Goal: Transaction & Acquisition: Purchase product/service

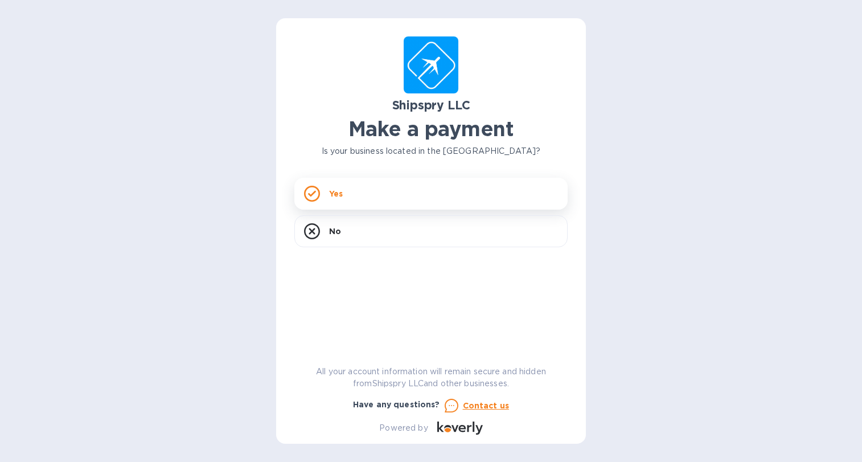
click at [343, 190] on div "Yes" at bounding box center [430, 194] width 273 height 32
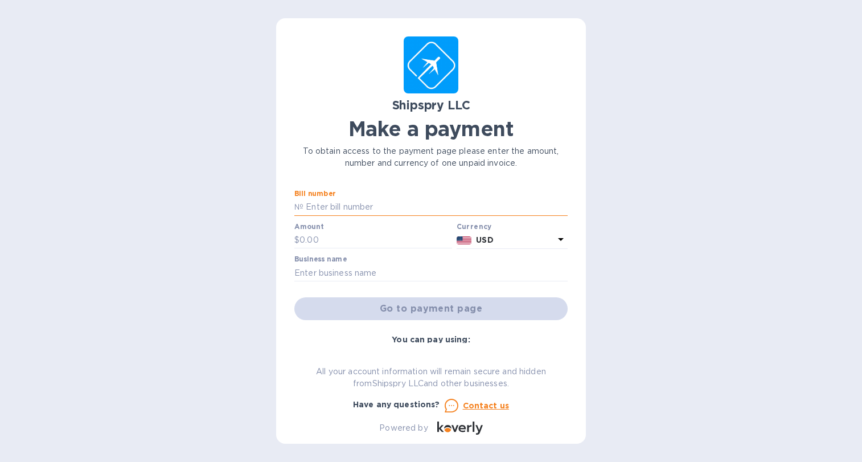
click at [384, 208] on input "text" at bounding box center [435, 207] width 264 height 17
type input "42784"
click at [358, 242] on input "text" at bounding box center [375, 240] width 153 height 17
type input "475"
click at [373, 278] on input "text" at bounding box center [430, 272] width 273 height 17
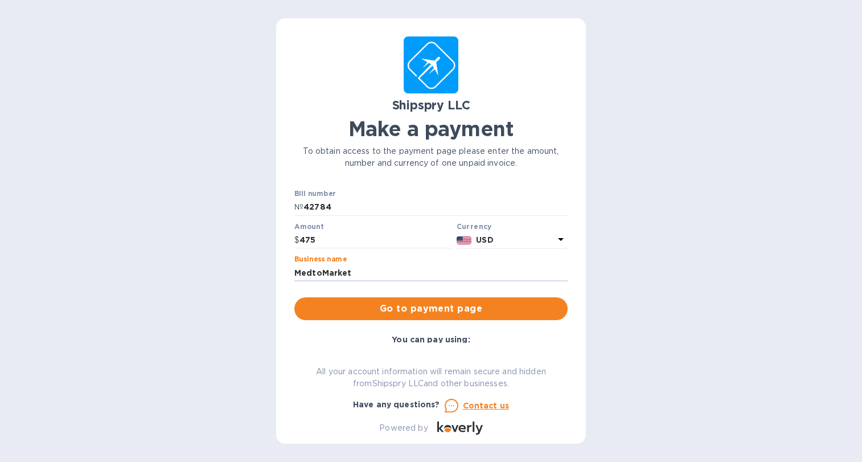
type input "MedtoMarket"
click at [523, 294] on div "Bill number № 42784 Amount $ 475 Currency USD Business name MedtoMarket Go to p…" at bounding box center [431, 254] width 278 height 135
click at [464, 314] on span "Go to payment page" at bounding box center [430, 309] width 255 height 14
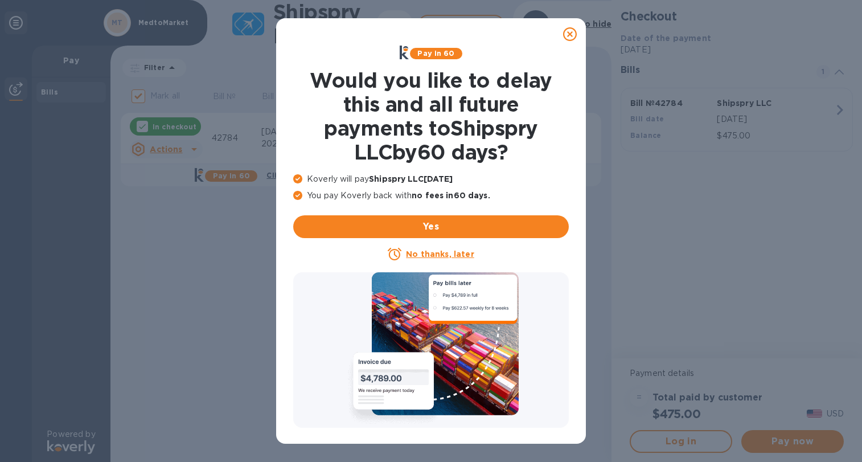
click at [569, 38] on icon at bounding box center [570, 34] width 14 height 14
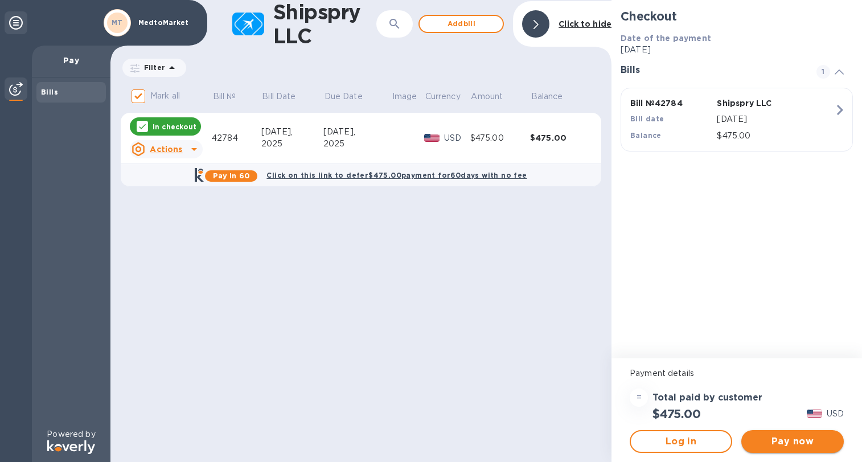
click at [788, 440] on span "Pay now" at bounding box center [792, 441] width 84 height 14
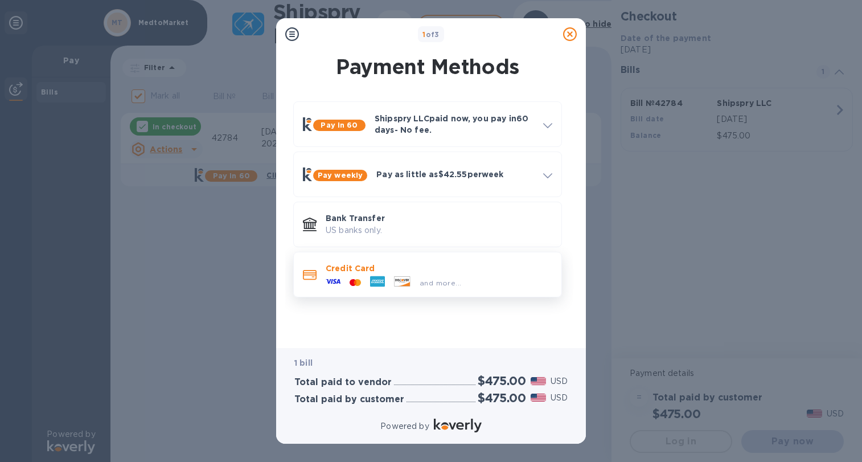
click at [414, 273] on p "Credit Card" at bounding box center [439, 267] width 227 height 11
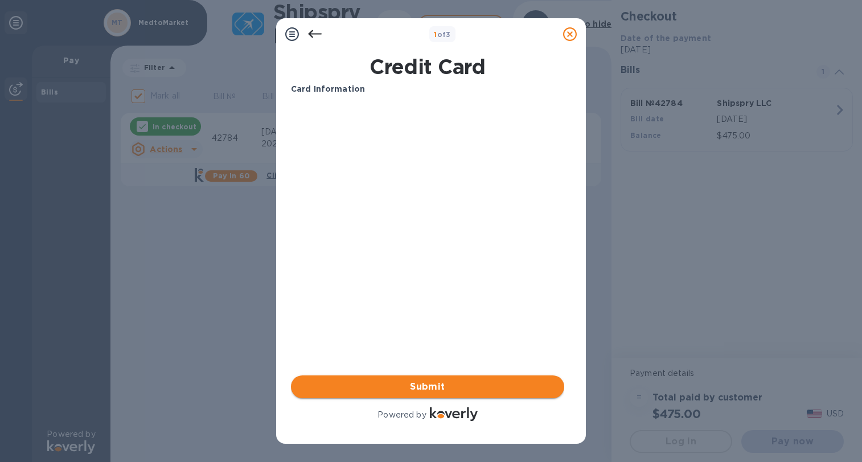
click at [444, 382] on span "Submit" at bounding box center [427, 387] width 255 height 14
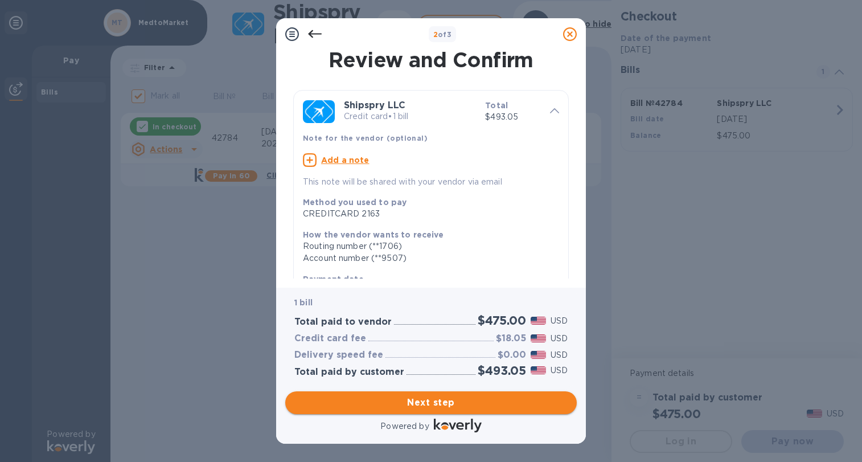
click at [415, 400] on span "Next step" at bounding box center [430, 403] width 273 height 14
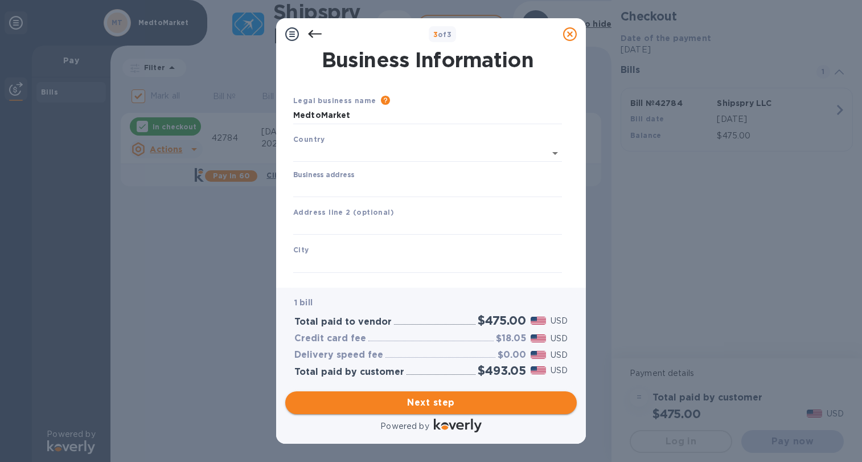
type input "[GEOGRAPHIC_DATA]"
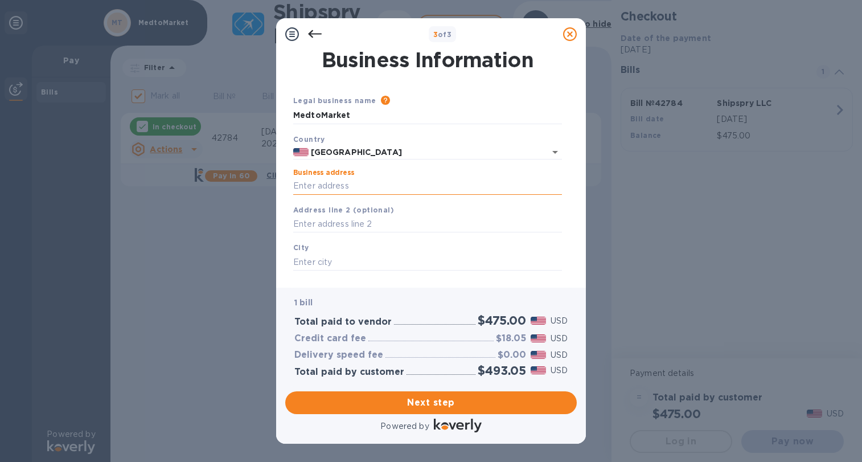
click at [408, 190] on input "Business address" at bounding box center [427, 186] width 269 height 17
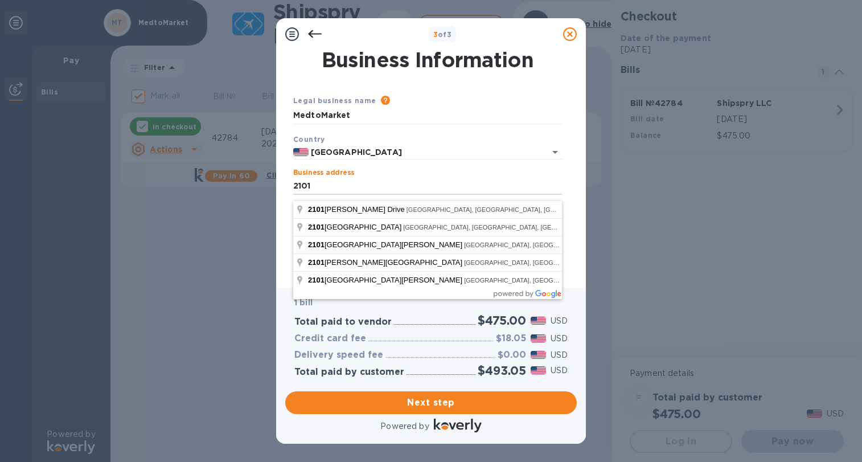
type input "[STREET_ADDRESS]"
type input "Austin"
type input "[GEOGRAPHIC_DATA]"
type input "78744"
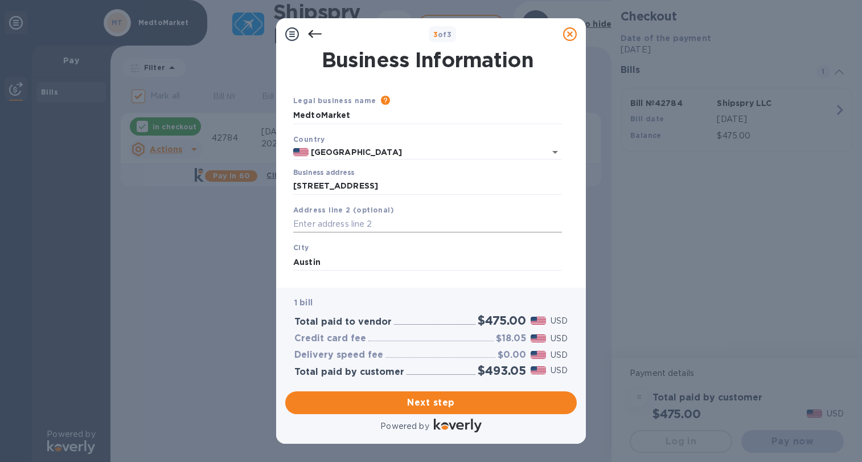
click at [378, 233] on input "text" at bounding box center [427, 224] width 269 height 17
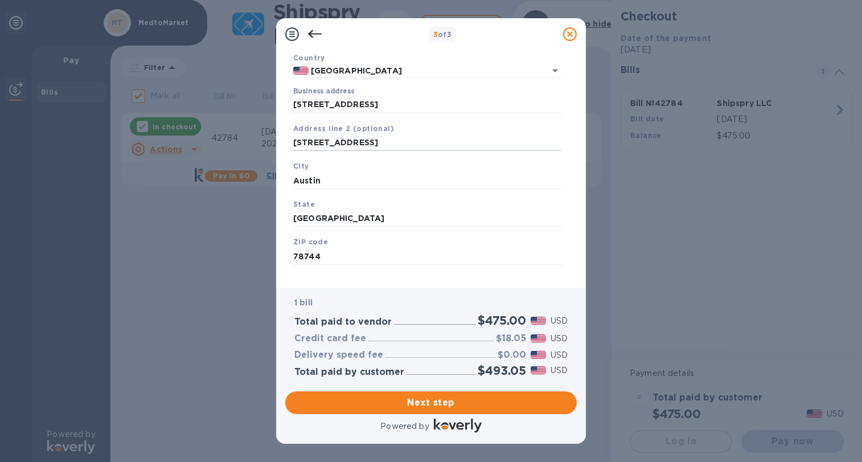
scroll to position [96, 0]
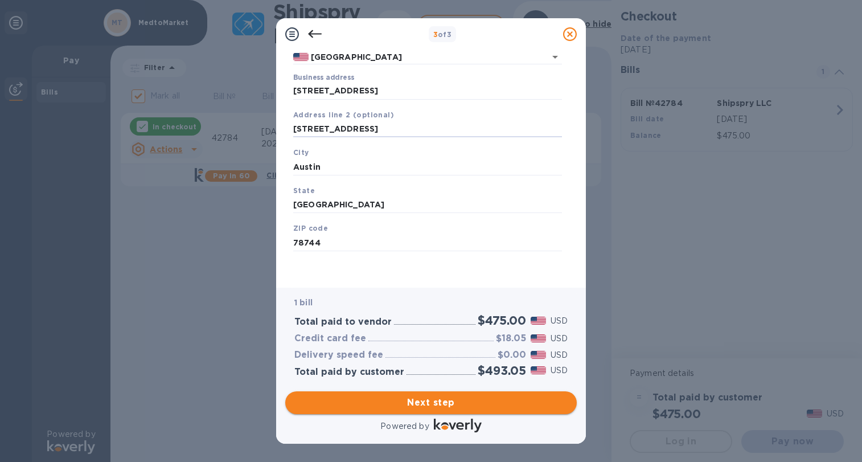
type input "[STREET_ADDRESS]"
click at [424, 403] on span "Next step" at bounding box center [430, 403] width 273 height 14
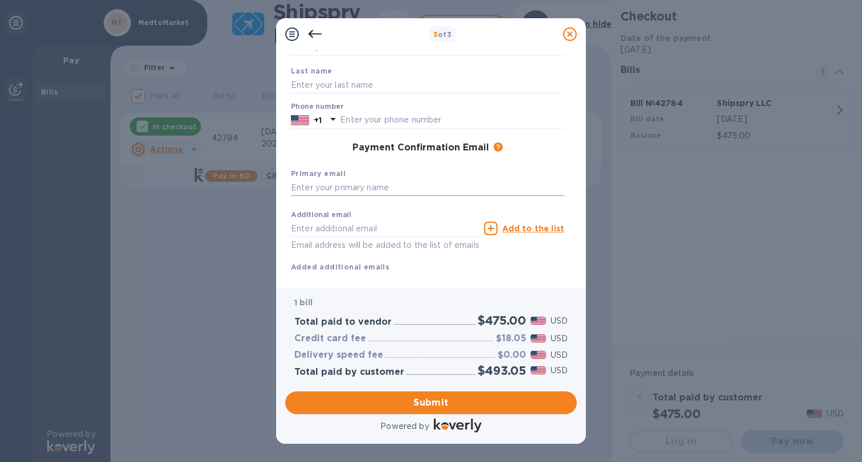
click at [367, 196] on input "text" at bounding box center [427, 187] width 273 height 17
type input "a"
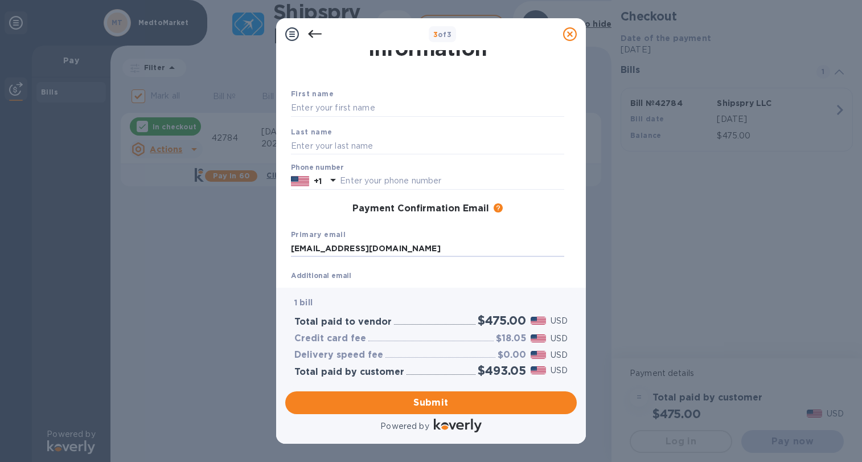
scroll to position [25, 0]
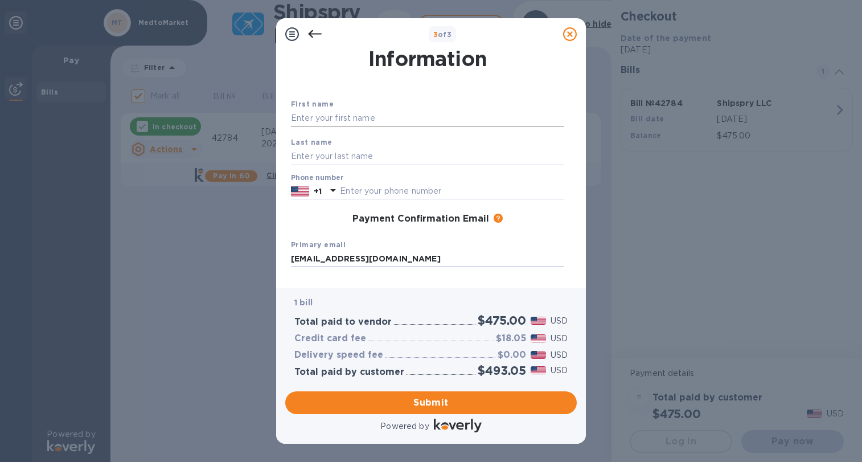
type input "[EMAIL_ADDRESS][DOMAIN_NAME]"
click at [346, 127] on input "text" at bounding box center [427, 118] width 273 height 17
type input "[PERSON_NAME]"
click at [519, 194] on input "text" at bounding box center [452, 191] width 224 height 17
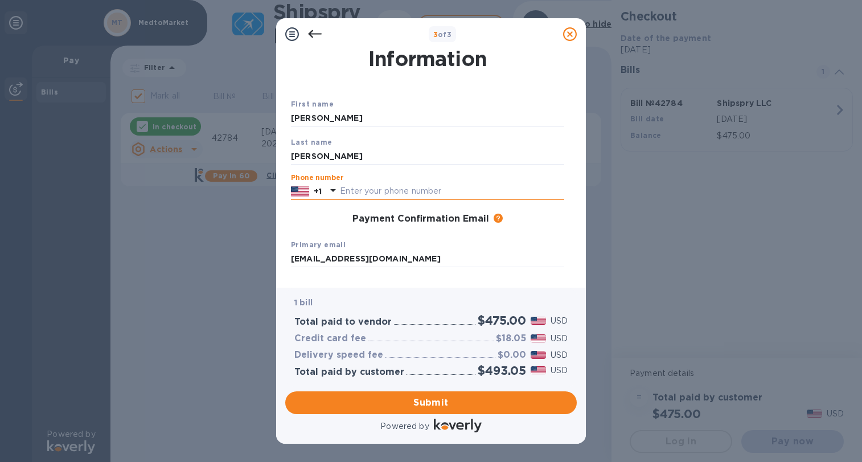
type input "5125693774"
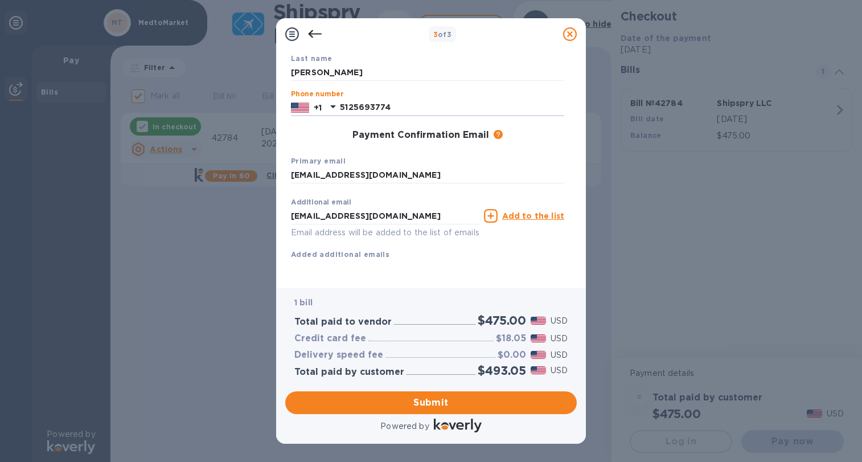
scroll to position [137, 0]
click at [305, 207] on input "[EMAIL_ADDRESS][DOMAIN_NAME]" at bounding box center [385, 215] width 188 height 17
type input "[EMAIL_ADDRESS][DOMAIN_NAME]"
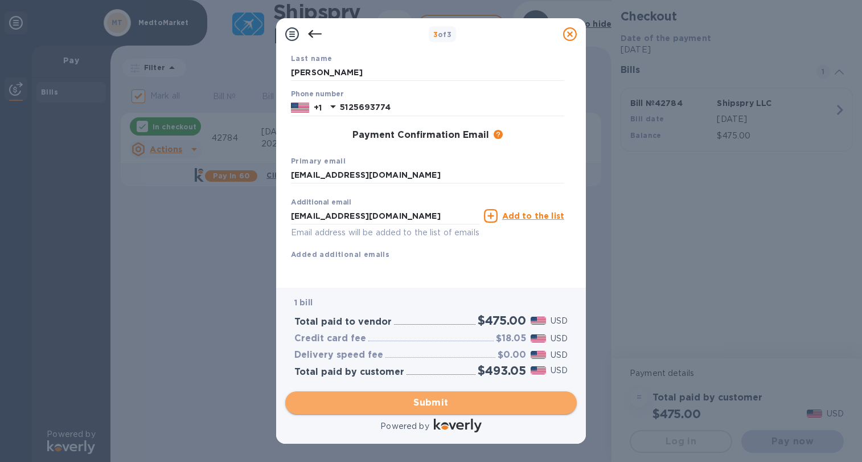
click at [432, 399] on span "Submit" at bounding box center [430, 403] width 273 height 14
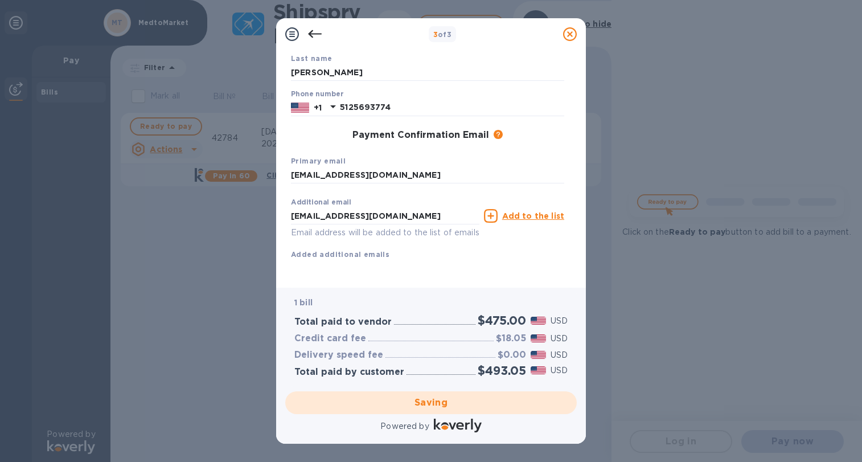
checkbox input "false"
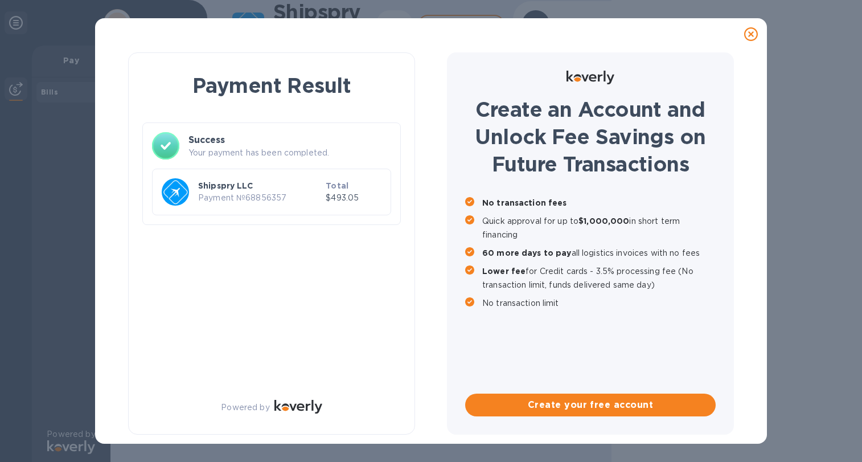
scroll to position [0, 0]
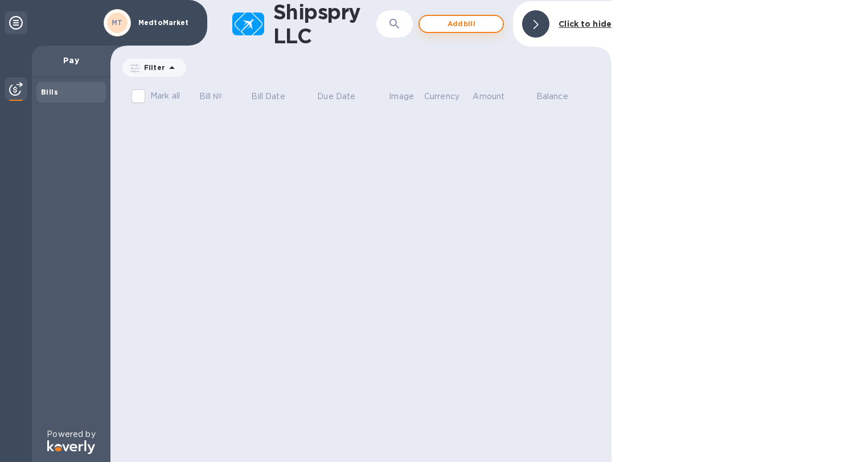
click at [453, 25] on span "Add bill" at bounding box center [461, 24] width 65 height 14
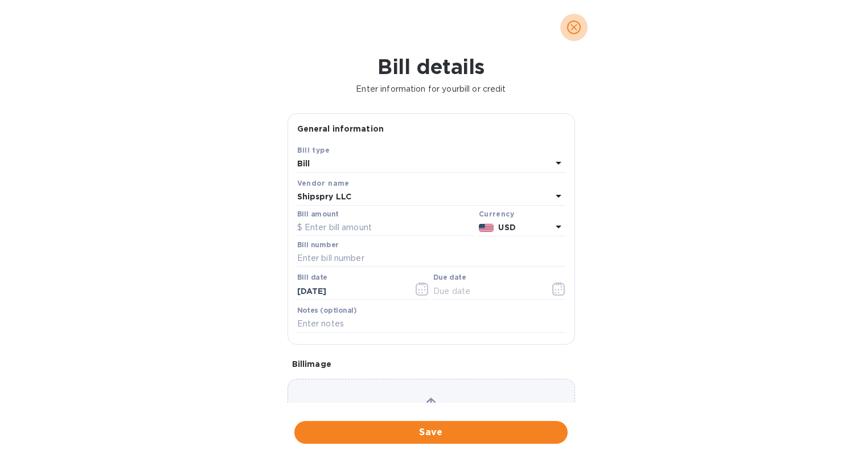
click at [576, 30] on icon "close" at bounding box center [573, 27] width 11 height 11
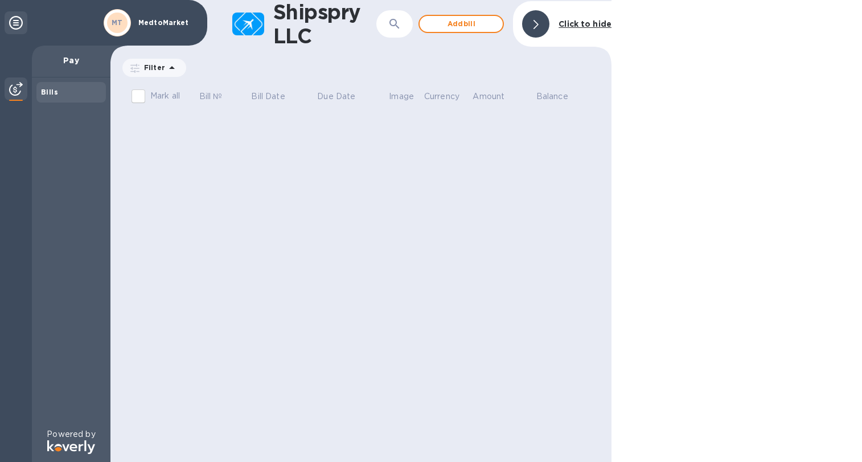
click at [198, 160] on div "Shipspry LLC ​ Add [PERSON_NAME] to hide Filter Amount Mark all Bill № Bill Dat…" at bounding box center [360, 231] width 501 height 462
click at [72, 62] on p "Pay" at bounding box center [71, 60] width 60 height 11
click at [188, 147] on div "Shipspry LLC ​ Add [PERSON_NAME] to hide Filter Amount Mark all Bill № Bill Dat…" at bounding box center [360, 231] width 501 height 462
click at [453, 23] on span "Add bill" at bounding box center [461, 24] width 65 height 14
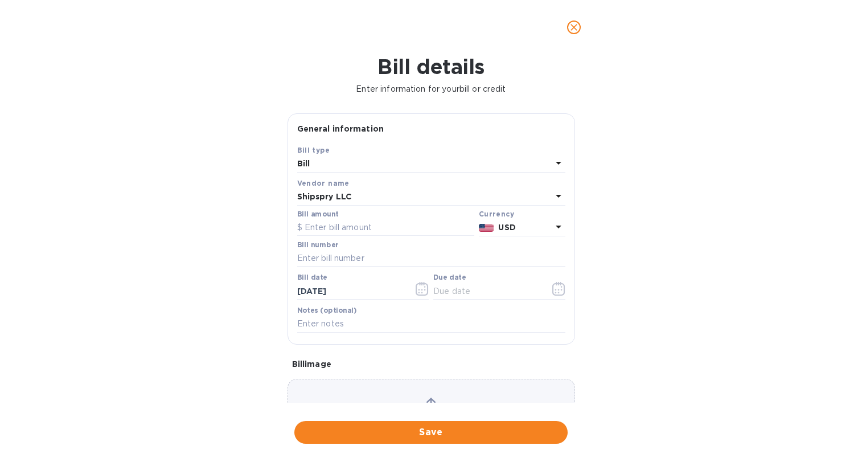
click at [443, 172] on div "Bill" at bounding box center [424, 164] width 255 height 16
click at [442, 173] on h3 "Bill type" at bounding box center [431, 170] width 39 height 11
click at [221, 214] on div "Bill details Enter information for your bill or credit General information Save…" at bounding box center [431, 258] width 862 height 407
click at [552, 203] on icon at bounding box center [559, 196] width 14 height 14
click at [584, 212] on div "Bill details Enter information for your bill or credit General information Save…" at bounding box center [431, 258] width 862 height 407
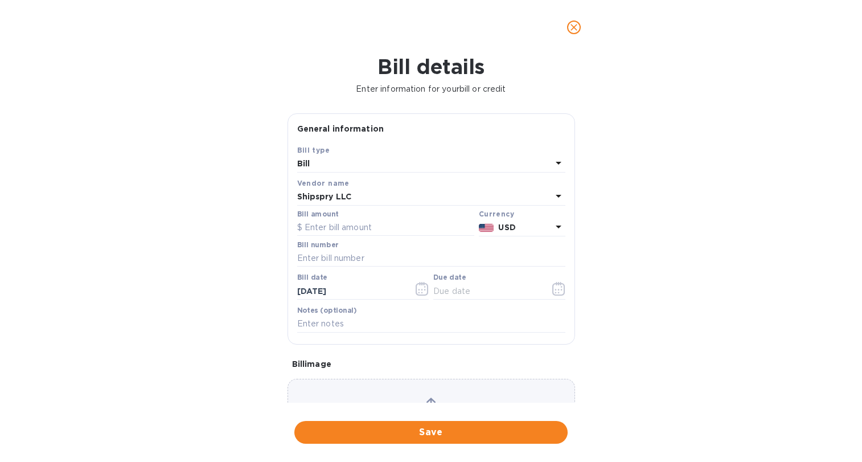
click at [573, 27] on icon "close" at bounding box center [573, 27] width 11 height 11
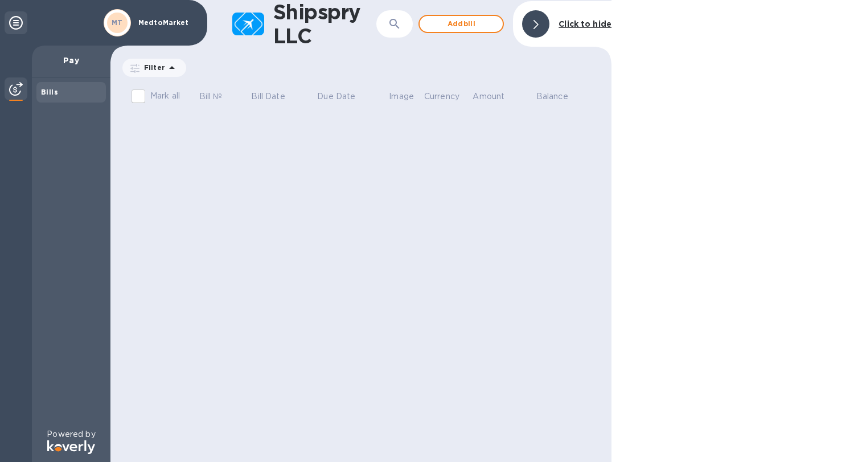
click at [573, 26] on b "Click to hide" at bounding box center [585, 23] width 53 height 9
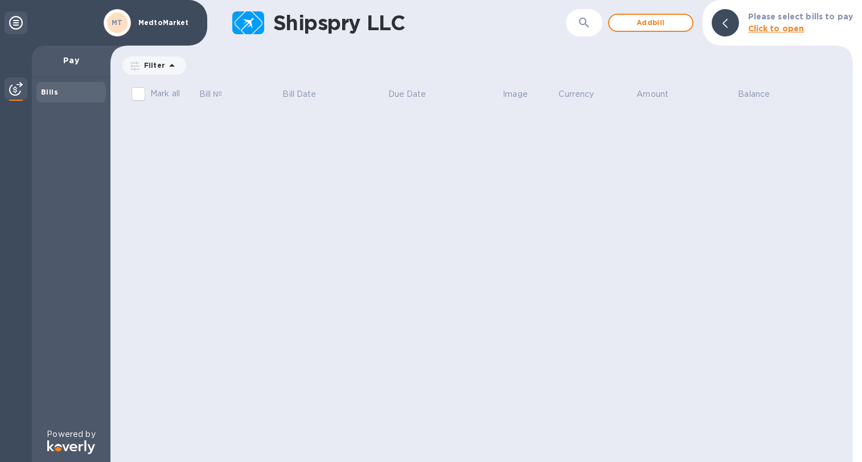
click at [123, 28] on div "MT" at bounding box center [117, 23] width 20 height 20
click at [150, 23] on p "MedtoMarket" at bounding box center [166, 23] width 57 height 8
click at [18, 27] on icon at bounding box center [16, 23] width 14 height 14
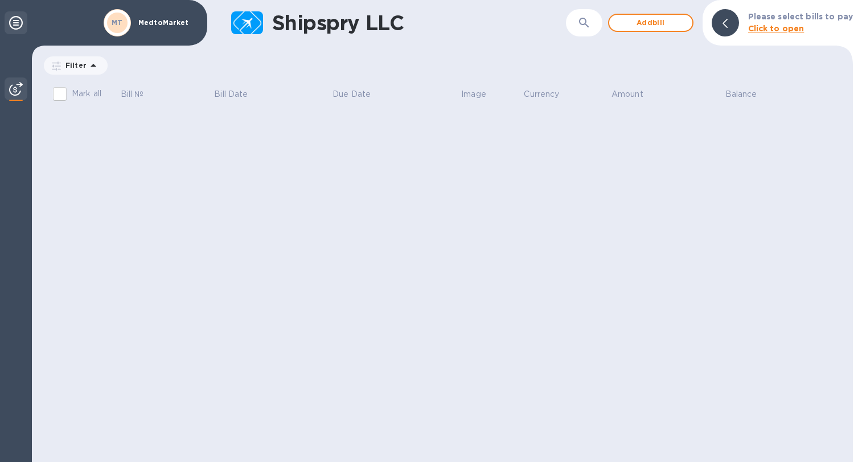
click at [18, 27] on icon at bounding box center [16, 23] width 14 height 14
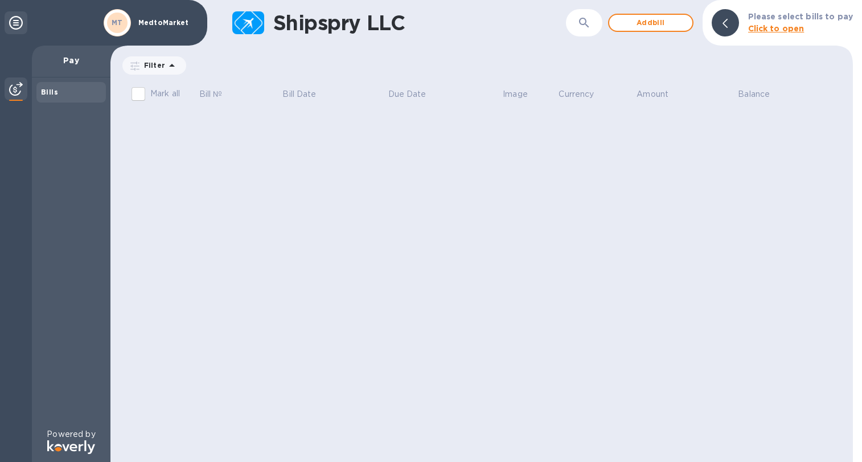
click at [47, 94] on b "Bills" at bounding box center [49, 92] width 17 height 9
click at [18, 90] on img at bounding box center [16, 89] width 14 height 14
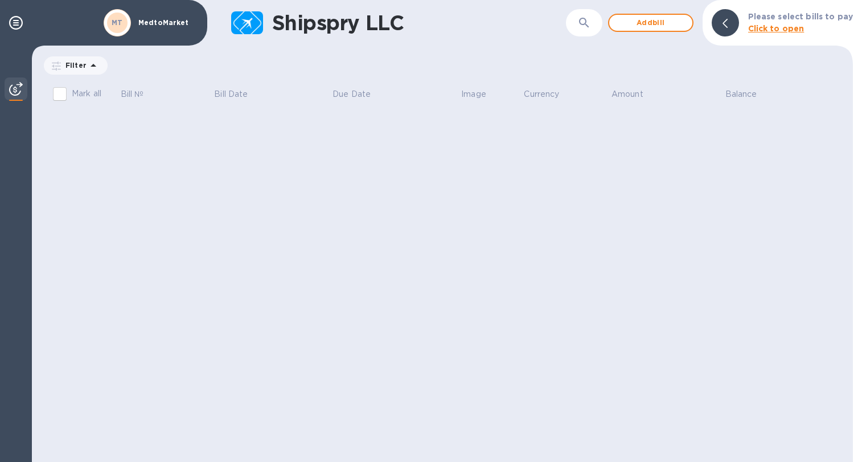
click at [18, 90] on img at bounding box center [16, 89] width 14 height 14
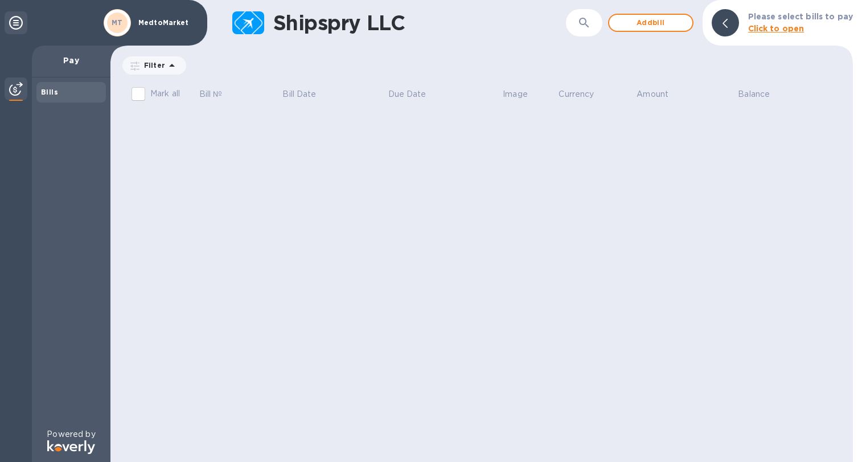
click at [766, 30] on b "Click to open" at bounding box center [776, 28] width 56 height 9
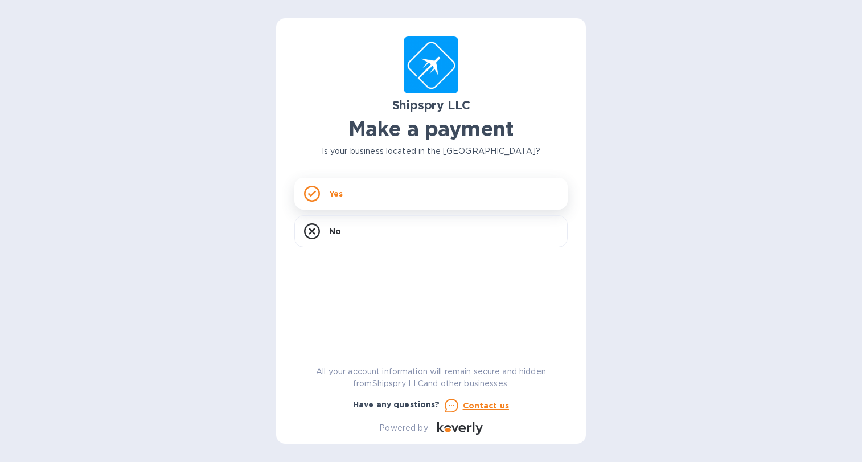
click at [370, 194] on div "Yes" at bounding box center [430, 194] width 273 height 32
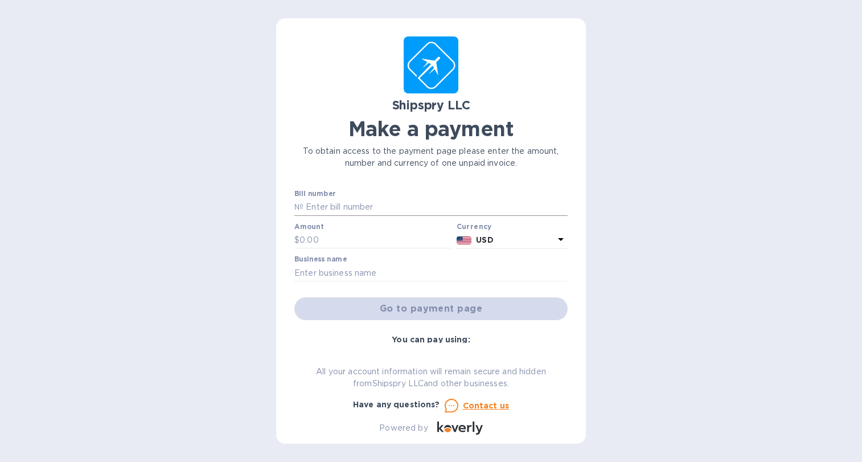
click at [359, 204] on input "text" at bounding box center [435, 207] width 264 height 17
type input "42785"
click at [339, 241] on input "text" at bounding box center [375, 240] width 153 height 17
type input "375"
click at [379, 277] on input "text" at bounding box center [430, 272] width 273 height 17
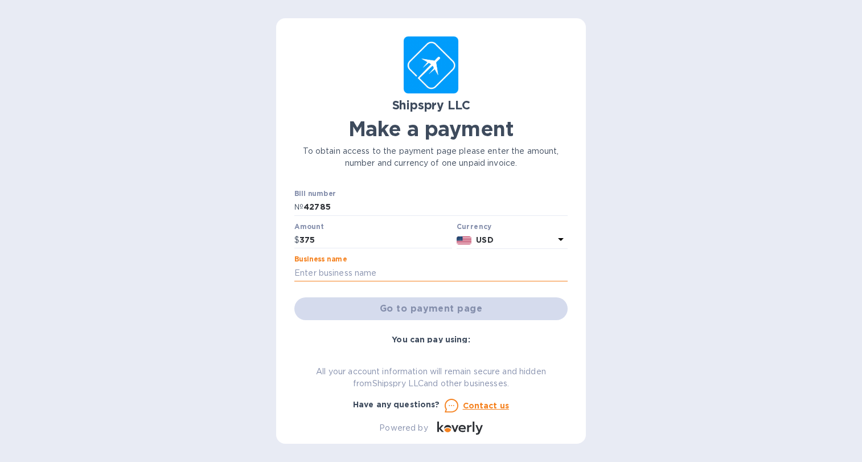
type input "MedtoMarket"
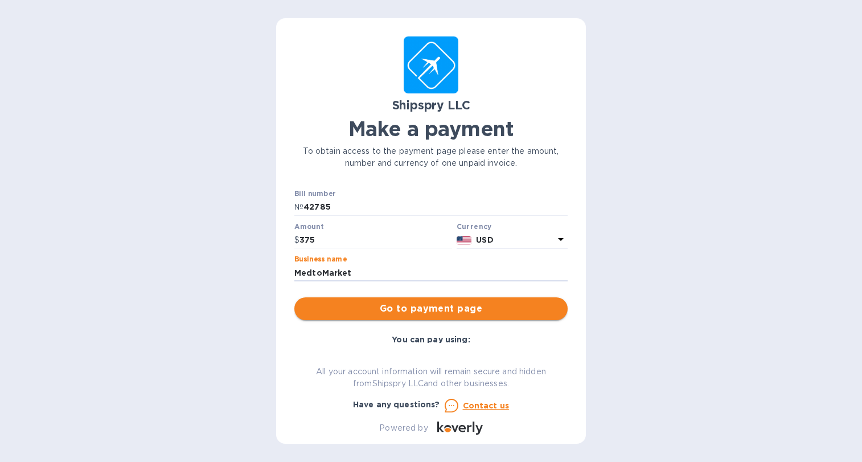
click at [408, 315] on span "Go to payment page" at bounding box center [430, 309] width 255 height 14
